Goal: Information Seeking & Learning: Learn about a topic

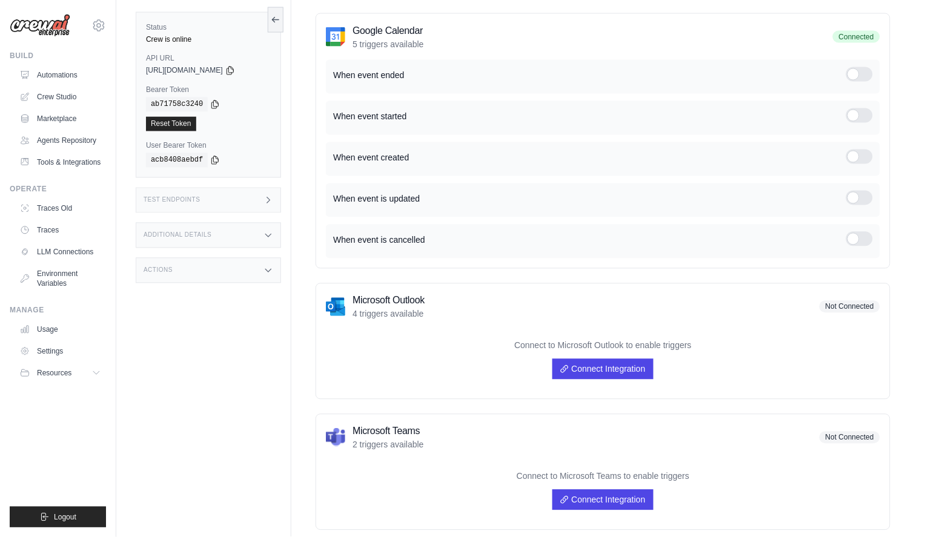
scroll to position [586, 0]
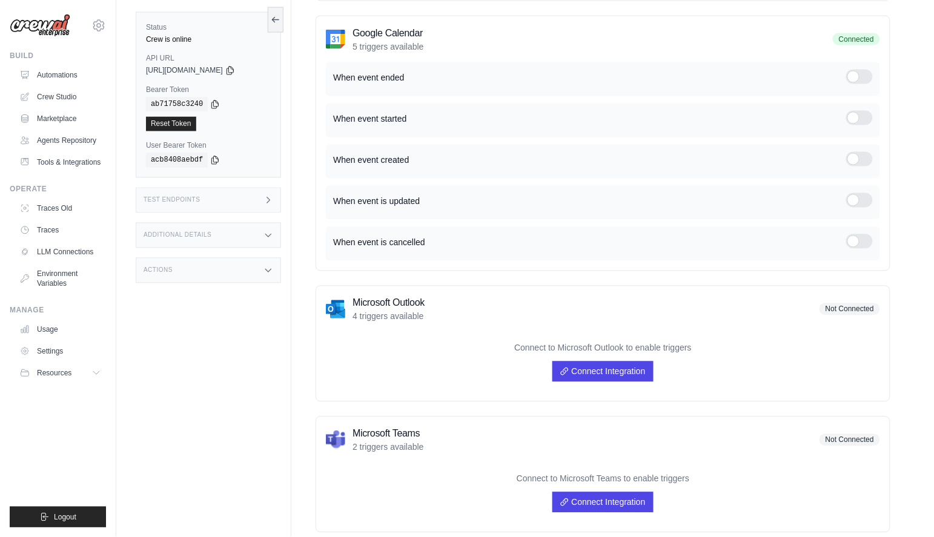
click at [867, 73] on div at bounding box center [859, 77] width 27 height 15
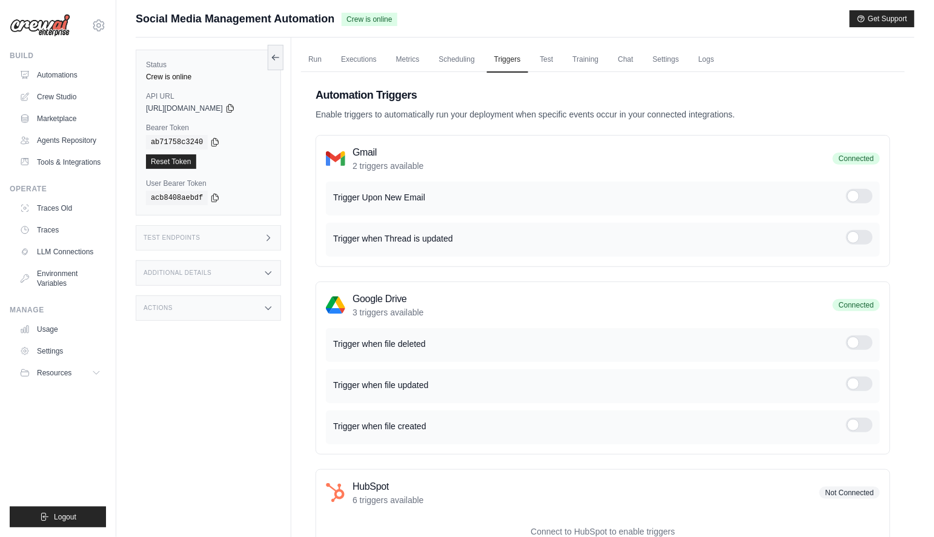
scroll to position [0, 0]
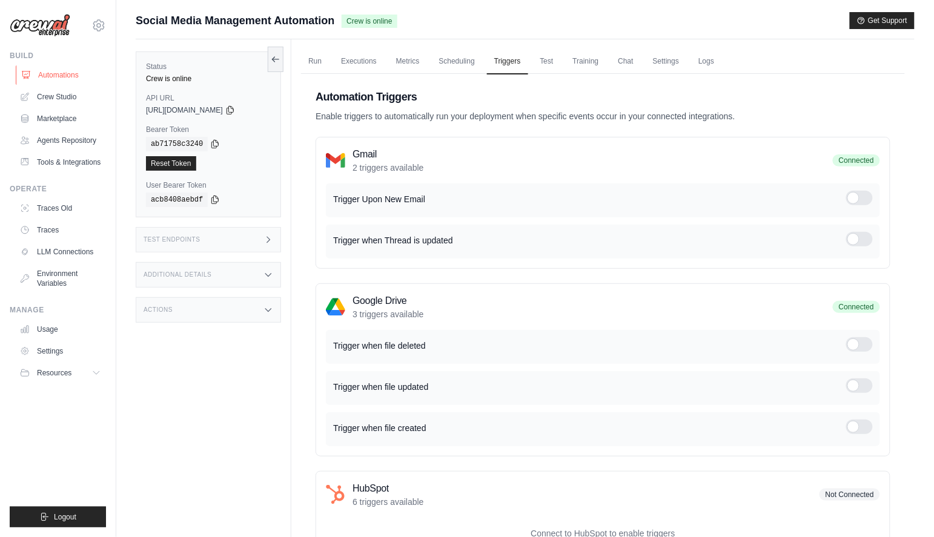
click at [57, 71] on link "Automations" at bounding box center [61, 74] width 91 height 19
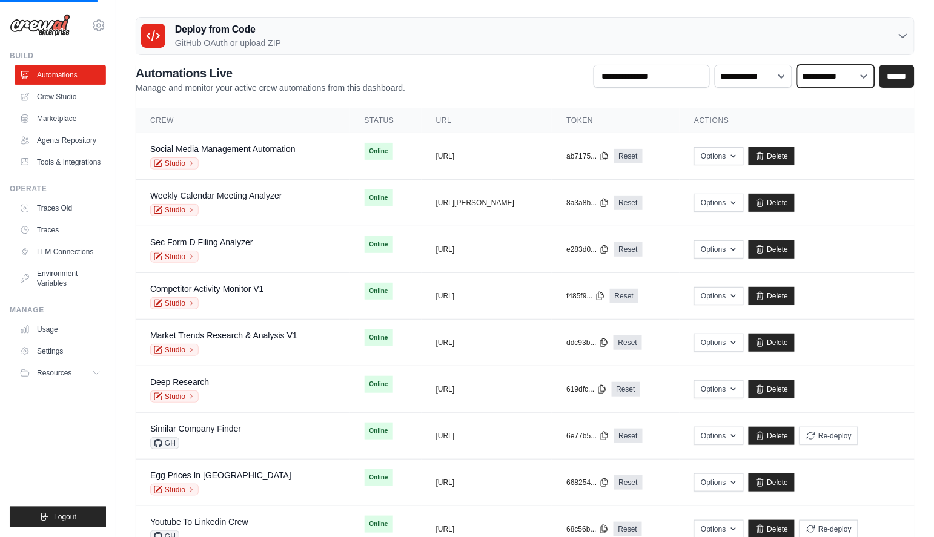
click at [816, 77] on select "**********" at bounding box center [836, 76] width 78 height 23
click at [864, 76] on select "**********" at bounding box center [836, 76] width 78 height 23
click at [760, 77] on select "**********" at bounding box center [754, 76] width 78 height 23
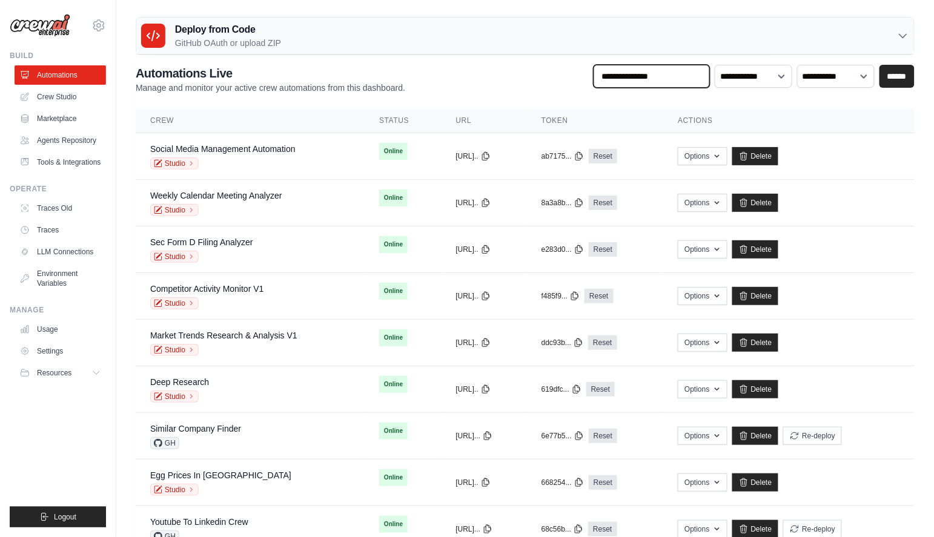
click at [680, 75] on input "text" at bounding box center [652, 76] width 116 height 23
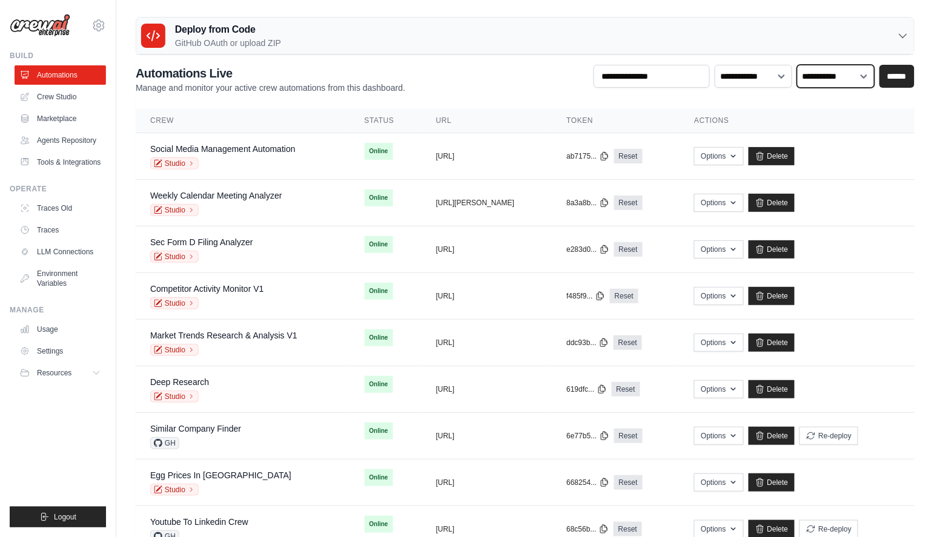
click at [806, 74] on select "**********" at bounding box center [836, 76] width 78 height 23
click at [755, 75] on select "**********" at bounding box center [754, 76] width 78 height 23
click at [247, 147] on link "Social Media Management Automation" at bounding box center [222, 149] width 145 height 10
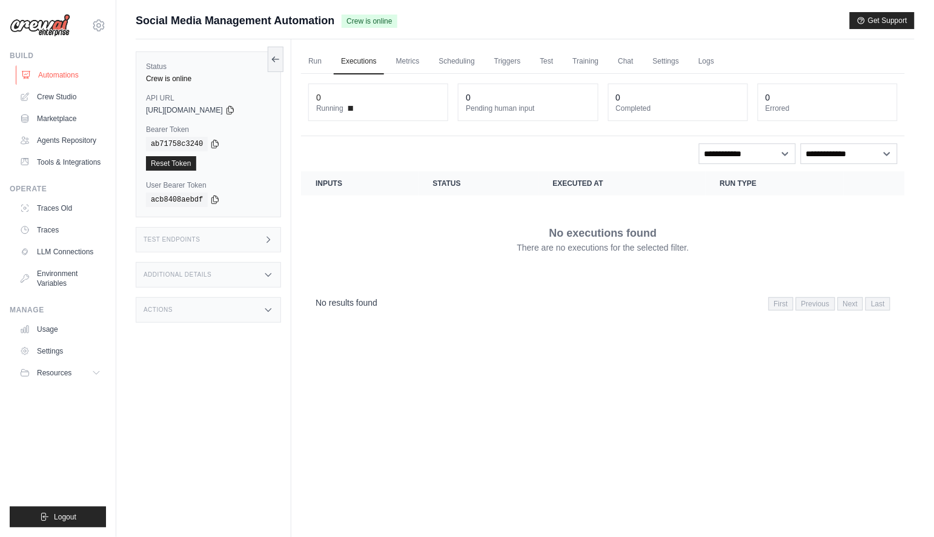
click at [44, 71] on link "Automations" at bounding box center [61, 74] width 91 height 19
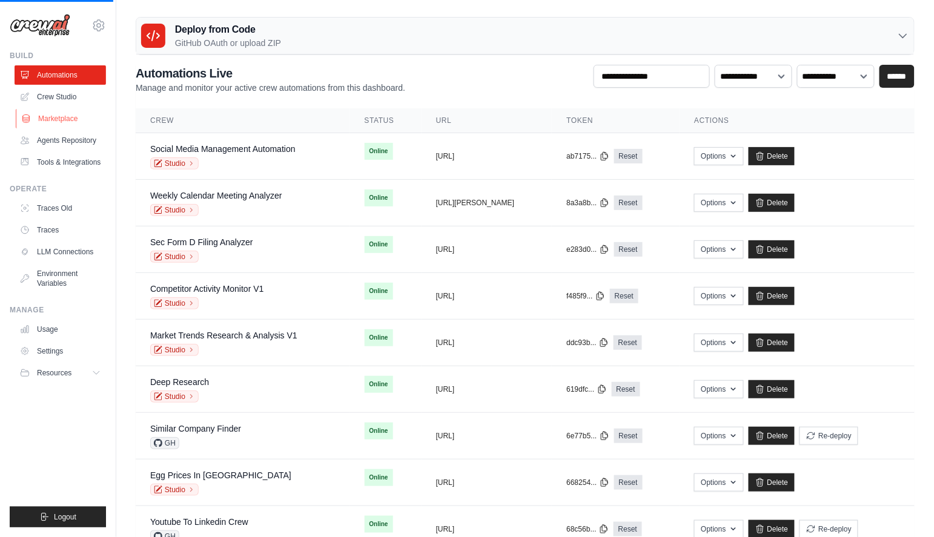
click at [71, 118] on link "Marketplace" at bounding box center [61, 118] width 91 height 19
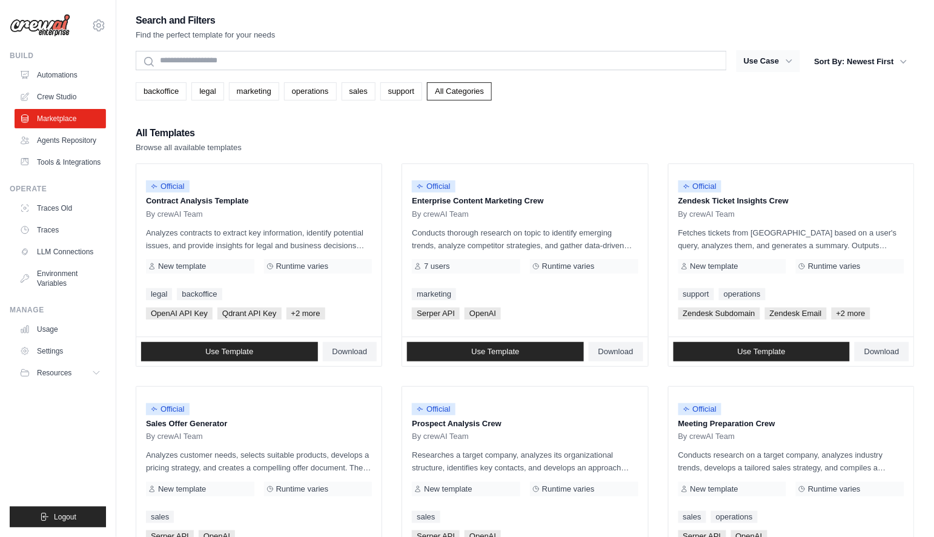
click at [783, 61] on button "Use Case" at bounding box center [769, 61] width 64 height 22
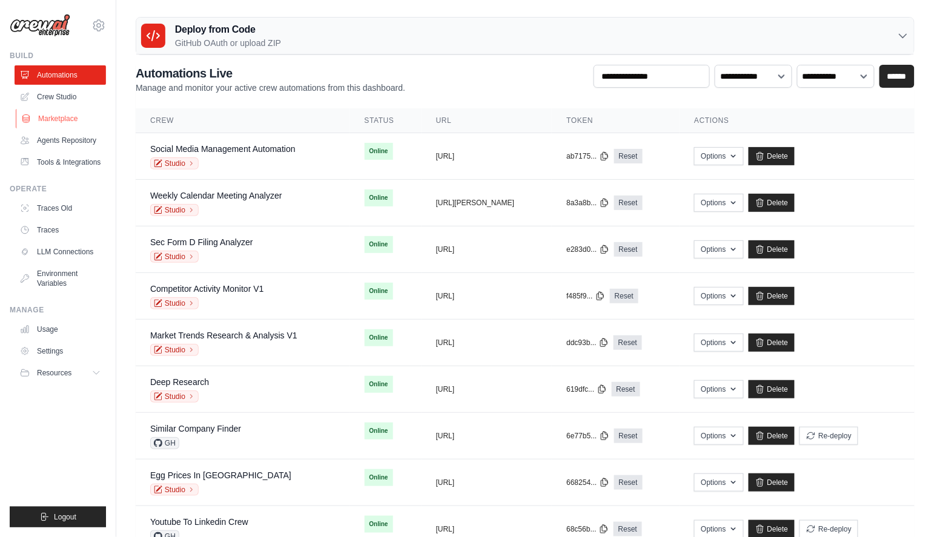
drag, startPoint x: 51, startPoint y: 116, endPoint x: 82, endPoint y: 114, distance: 30.9
click at [51, 116] on link "Marketplace" at bounding box center [61, 118] width 91 height 19
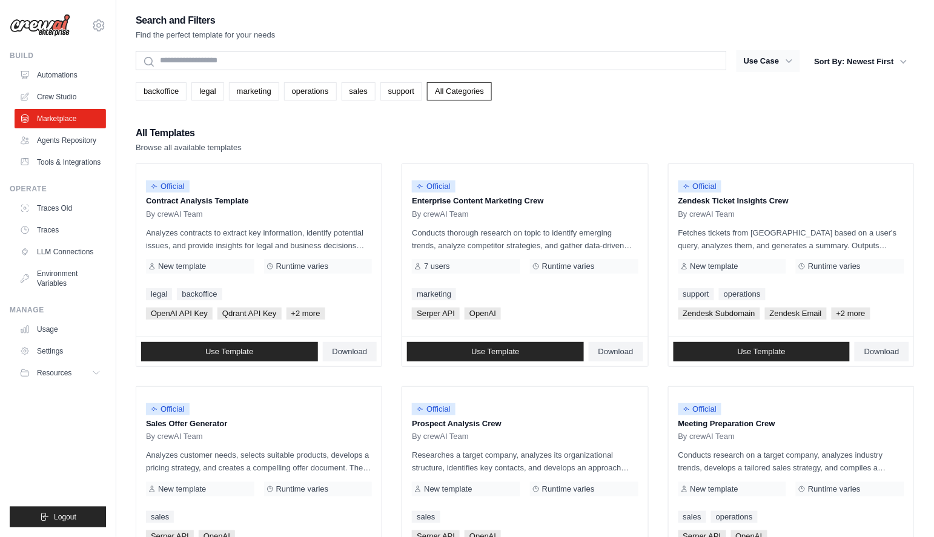
click at [786, 62] on icon "button" at bounding box center [789, 61] width 12 height 12
click at [789, 62] on icon "button" at bounding box center [789, 61] width 12 height 12
click at [788, 59] on icon "button" at bounding box center [789, 61] width 12 height 12
click at [907, 58] on icon "button" at bounding box center [904, 61] width 12 height 12
click at [788, 61] on icon "button" at bounding box center [789, 61] width 6 height 4
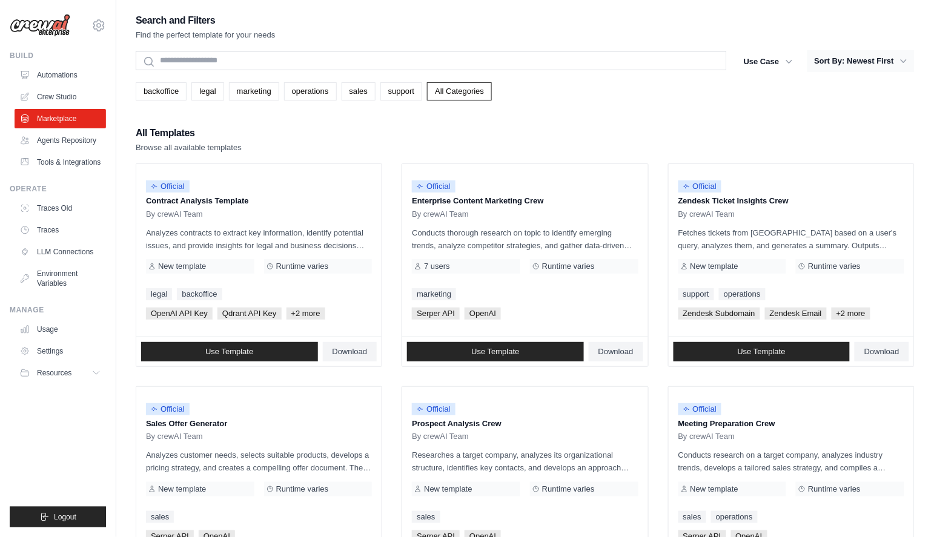
click at [869, 61] on button "Sort By: Newest First" at bounding box center [860, 61] width 107 height 22
click at [465, 85] on link "All Categories" at bounding box center [459, 91] width 65 height 18
click at [788, 60] on icon "button" at bounding box center [789, 61] width 12 height 12
click at [864, 61] on button "Sort By: Newest First" at bounding box center [860, 61] width 107 height 22
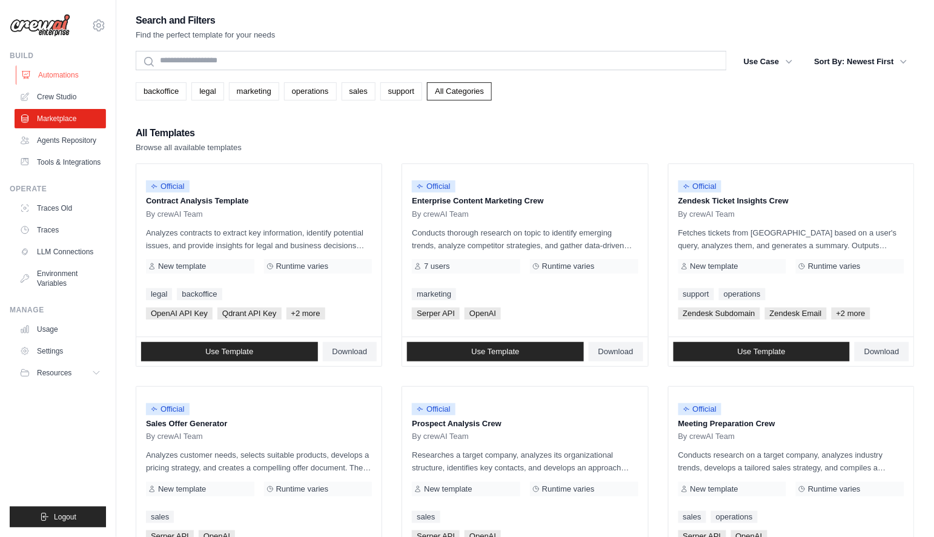
click at [58, 74] on link "Automations" at bounding box center [61, 74] width 91 height 19
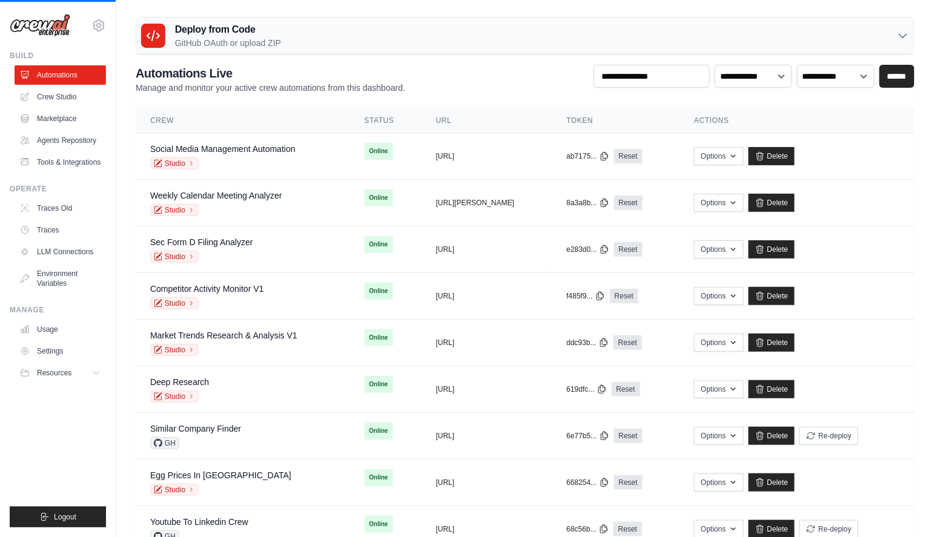
click at [318, 45] on div "Deploy from Code GitHub OAuth or upload ZIP" at bounding box center [525, 36] width 778 height 37
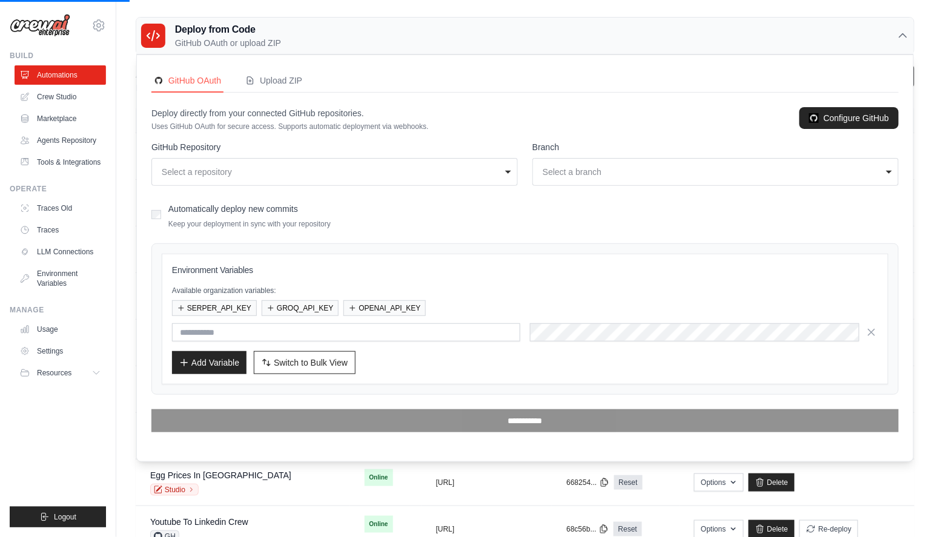
click at [296, 35] on div "Deploy from Code GitHub OAuth or upload ZIP" at bounding box center [525, 36] width 778 height 37
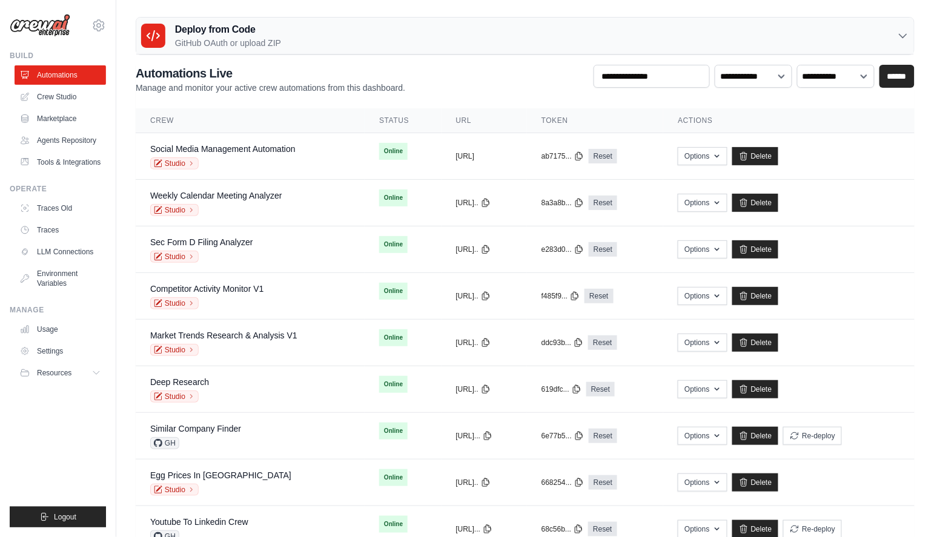
click at [288, 36] on div "Deploy from Code GitHub OAuth or upload ZIP" at bounding box center [525, 36] width 778 height 37
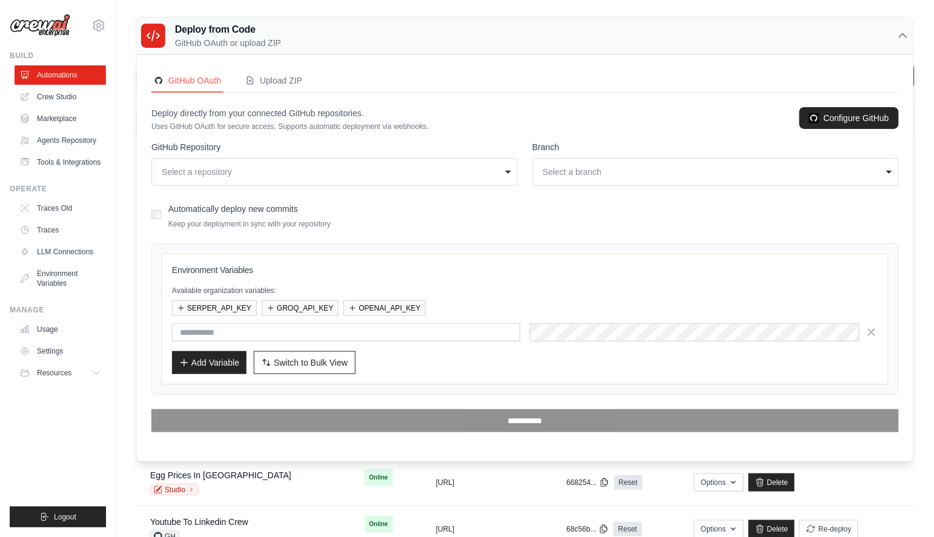
click at [121, 162] on div "Deploy from Code GitHub OAuth or upload ZIP GitHub OAuth Upload ZIP Deploy dire…" at bounding box center [525, 448] width 818 height 862
click at [217, 47] on p "GitHub OAuth or upload ZIP" at bounding box center [228, 43] width 106 height 12
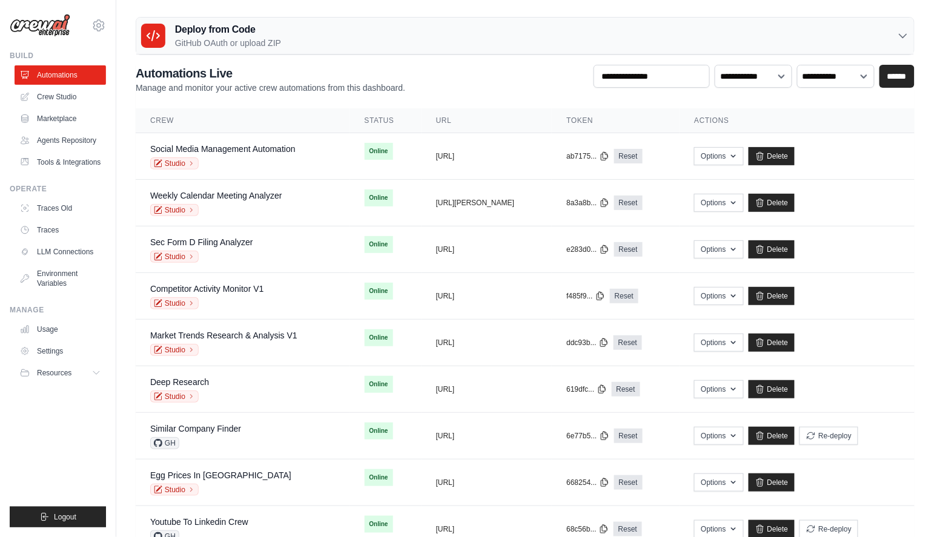
click at [125, 111] on div "Deploy from Code GitHub OAuth or upload ZIP GitHub OAuth Upload ZIP Deploy dire…" at bounding box center [525, 448] width 818 height 862
